Goal: Task Accomplishment & Management: Manage account settings

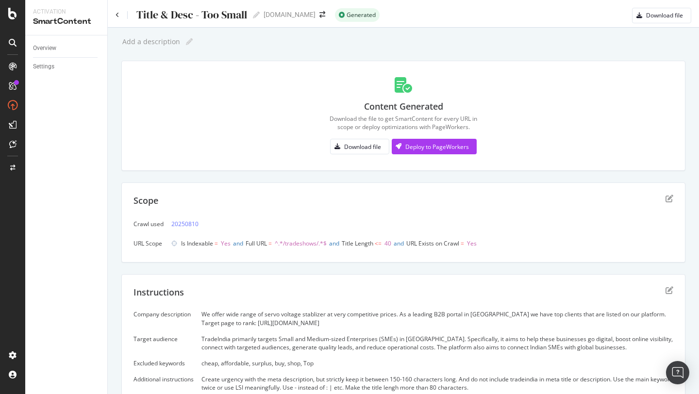
click at [672, 201] on icon "edit" at bounding box center [669, 199] width 8 height 8
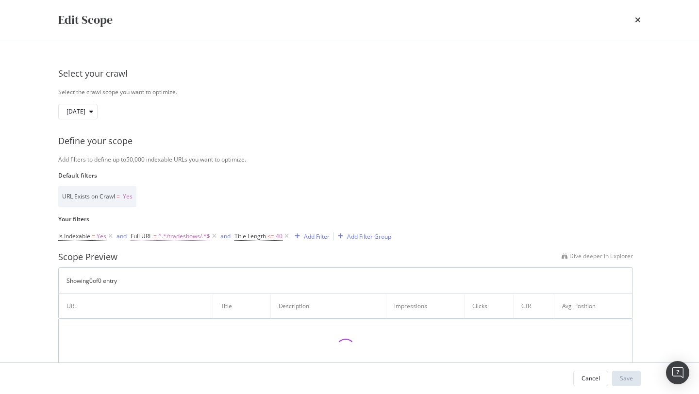
click at [182, 236] on span "^.*/tradeshows/.*$" at bounding box center [184, 237] width 52 height 14
drag, startPoint x: 183, startPoint y: 278, endPoint x: 132, endPoint y: 278, distance: 50.5
click at [132, 278] on div "Contains /tradeshows/ Cancel Add filter Apply" at bounding box center [193, 277] width 122 height 66
click at [179, 284] on input "/tradeshows/" at bounding box center [186, 277] width 92 height 16
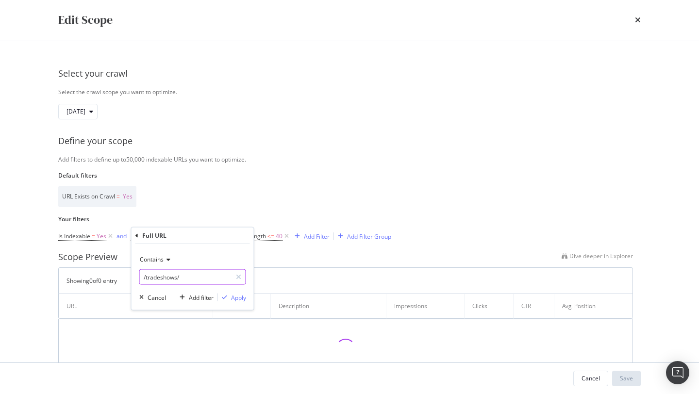
click at [179, 284] on input "/tradeshows/" at bounding box center [186, 277] width 92 height 16
type input "/seller/"
click at [244, 297] on div "Apply" at bounding box center [238, 297] width 15 height 8
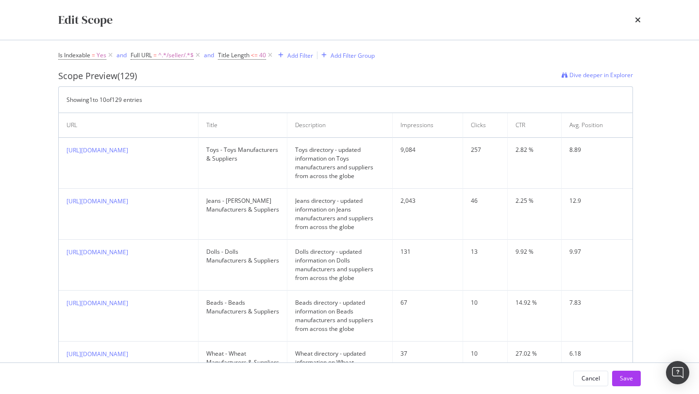
scroll to position [182, 0]
click at [257, 56] on span "<=" at bounding box center [254, 54] width 7 height 8
click at [257, 94] on input "40" at bounding box center [280, 95] width 107 height 16
type input "45"
click at [330, 115] on div "Apply" at bounding box center [326, 115] width 15 height 8
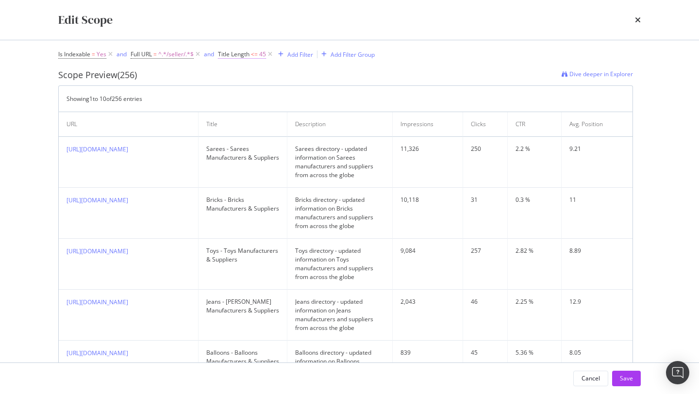
click at [257, 58] on span "<=" at bounding box center [254, 54] width 7 height 8
click at [255, 96] on input "45" at bounding box center [280, 95] width 107 height 16
type input "49"
click at [325, 115] on div "Apply" at bounding box center [326, 115] width 15 height 8
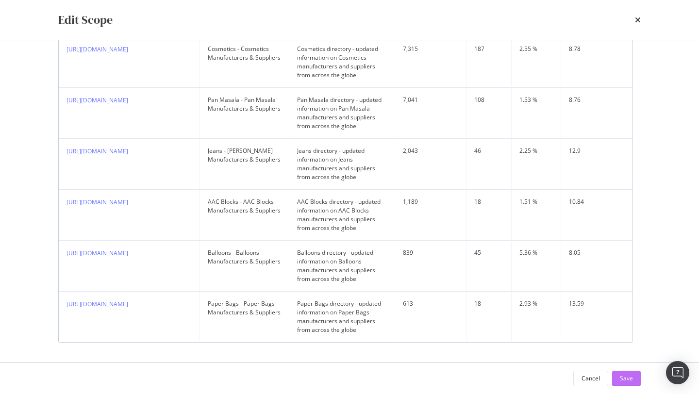
click at [631, 379] on div "Save" at bounding box center [626, 378] width 13 height 8
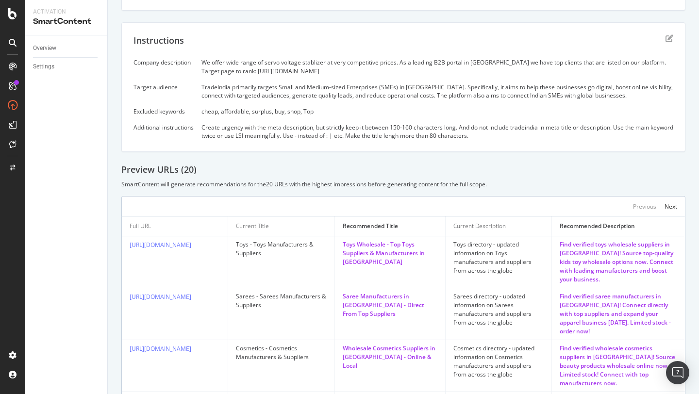
scroll to position [129, 0]
click at [672, 42] on icon "edit" at bounding box center [669, 39] width 8 height 8
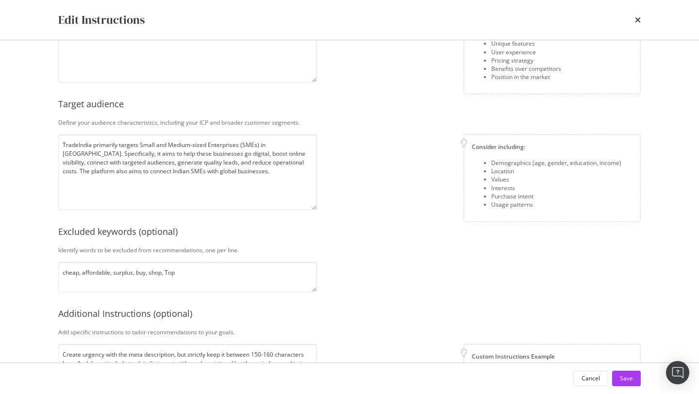
scroll to position [173, 0]
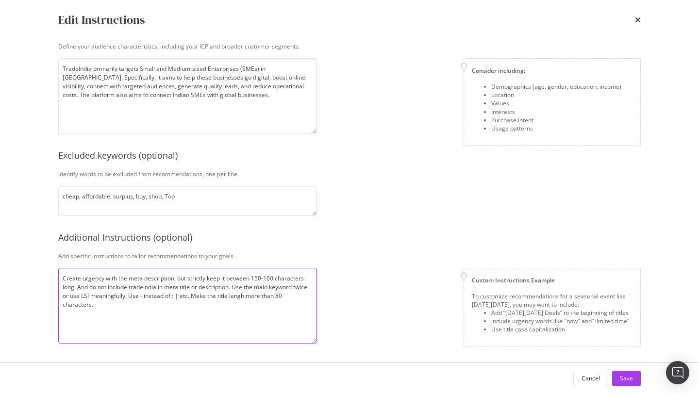
click at [295, 286] on textarea "Create urgency with the meta description, but strictly keep it between 150-160 …" at bounding box center [187, 306] width 259 height 76
click at [178, 297] on textarea "Create urgency with the meta description, but strictly keep it between 150-160 …" at bounding box center [187, 306] width 259 height 76
type textarea "Create urgency with the meta description, but strictly keep it between 150-160 …"
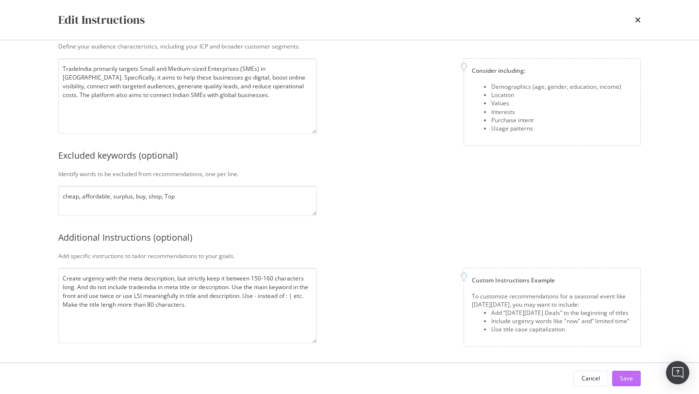
click at [627, 377] on div "Save" at bounding box center [626, 378] width 13 height 8
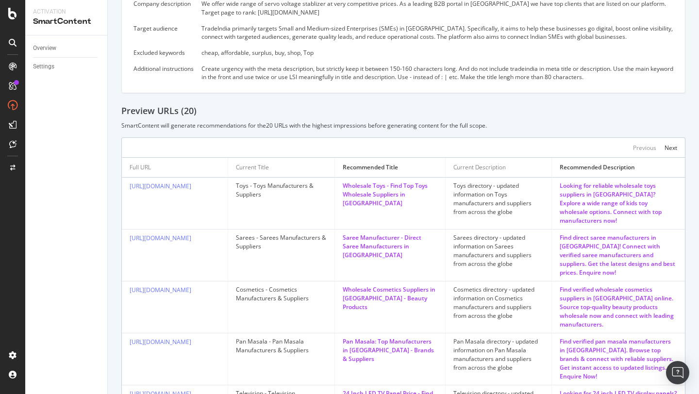
scroll to position [192, 0]
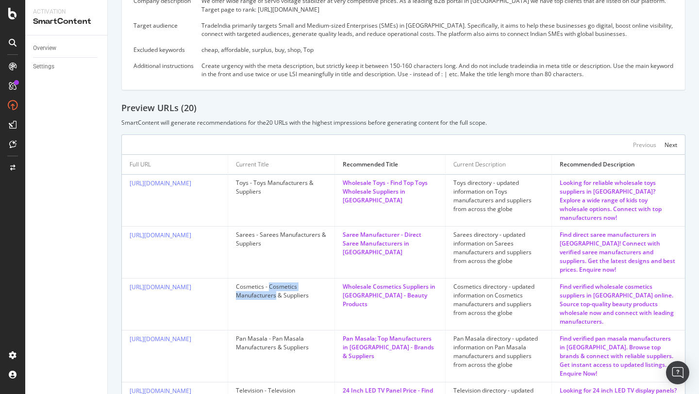
drag, startPoint x: 270, startPoint y: 277, endPoint x: 277, endPoint y: 286, distance: 10.8
click at [277, 286] on div "Cosmetics - Cosmetics Manufacturers & Suppliers" at bounding box center [281, 290] width 90 height 17
copy div "Cosmetics Manufacturers"
